Goal: Task Accomplishment & Management: Manage account settings

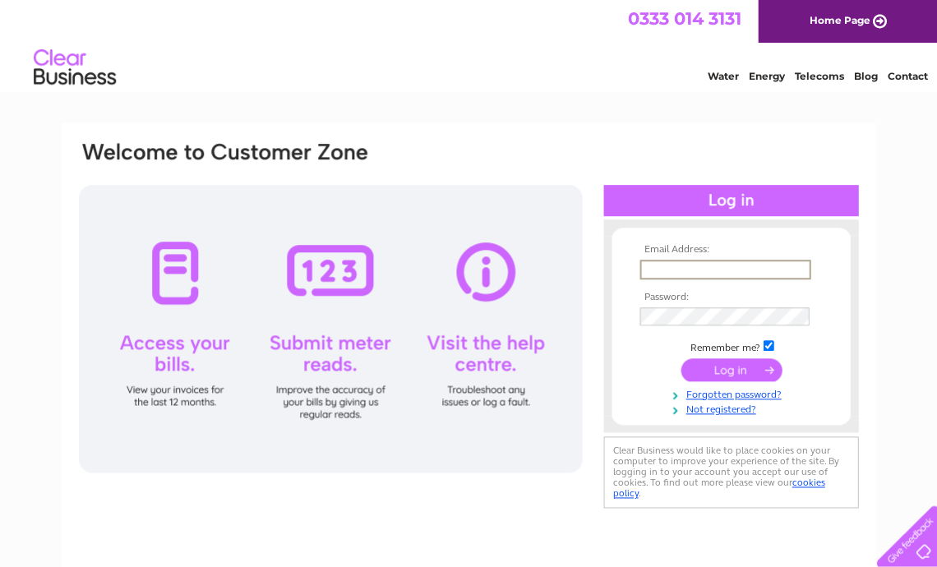
type input "[EMAIL_ADDRESS][DOMAIN_NAME]"
click at [735, 366] on input "submit" at bounding box center [730, 368] width 101 height 23
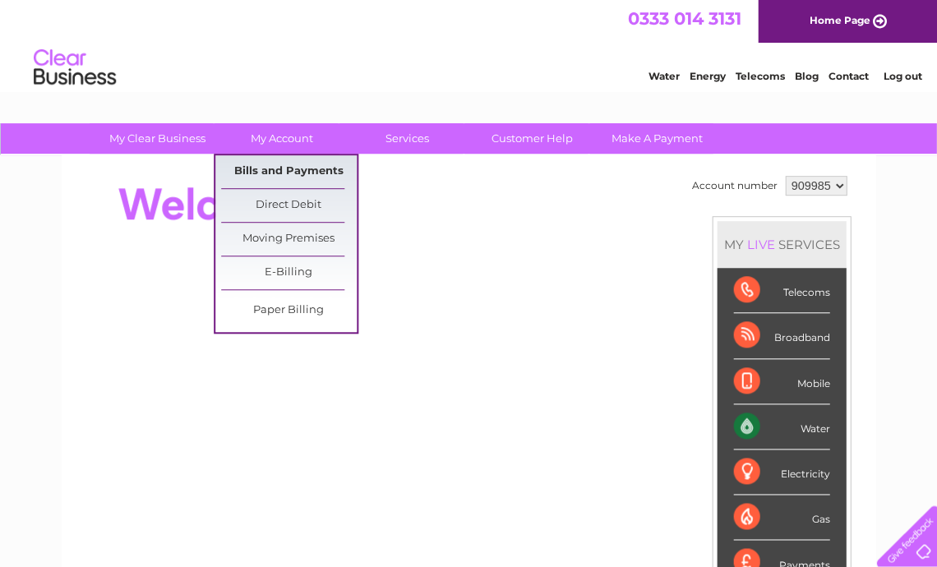
click at [269, 174] on link "Bills and Payments" at bounding box center [289, 171] width 136 height 33
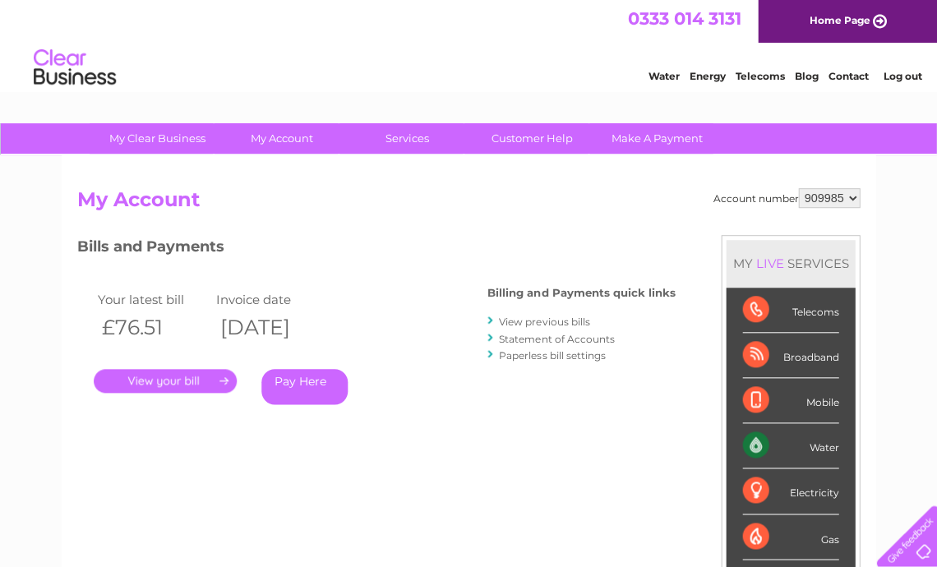
click at [152, 398] on div "Your latest bill Invoice date £76.51 02/10/2025 . Pay Here" at bounding box center [258, 350] width 362 height 156
click at [164, 388] on link "." at bounding box center [165, 381] width 143 height 24
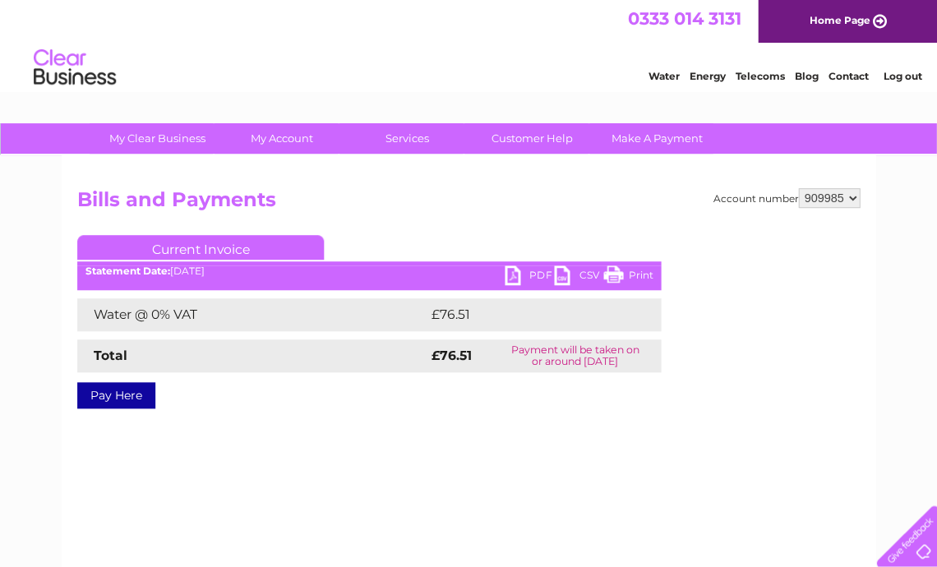
click at [525, 273] on link "PDF" at bounding box center [528, 277] width 49 height 24
